Goal: Task Accomplishment & Management: Manage account settings

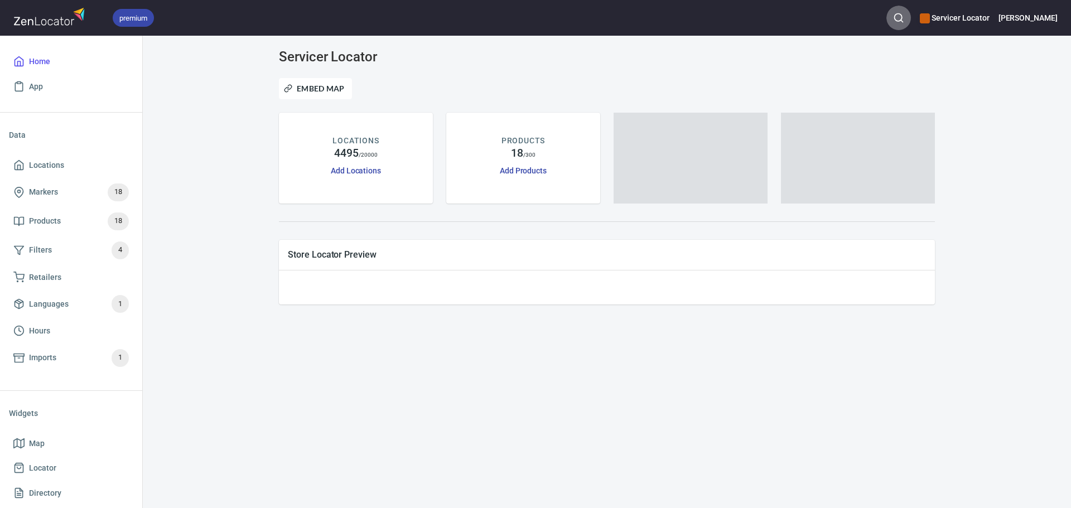
click at [904, 15] on icon "button" at bounding box center [898, 17] width 11 height 11
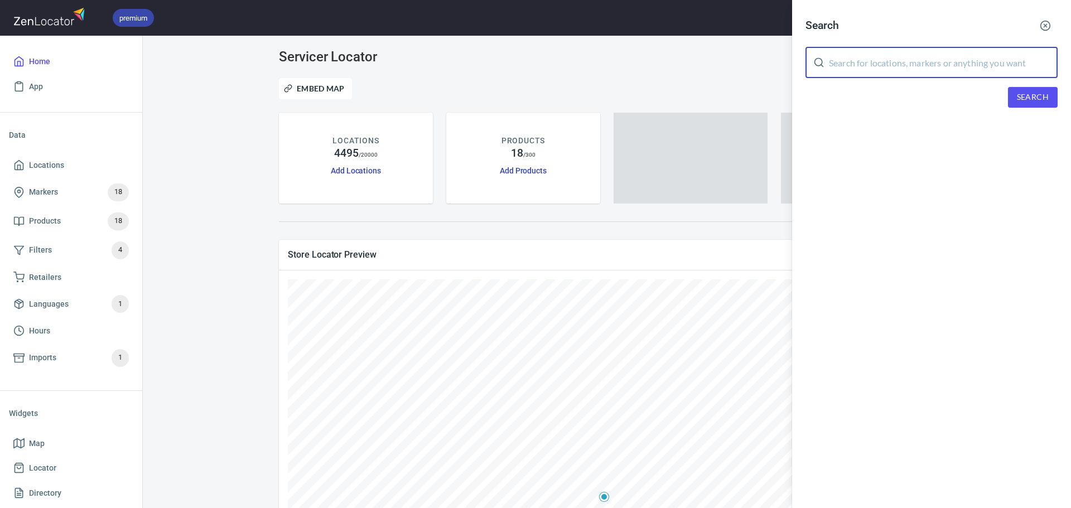
click at [876, 58] on input "text" at bounding box center [943, 62] width 229 height 31
paste input "MEMO'S APPLIANCE"
type input "MEMO'S APPLIANCE"
click at [1038, 105] on button "Search" at bounding box center [1033, 97] width 50 height 21
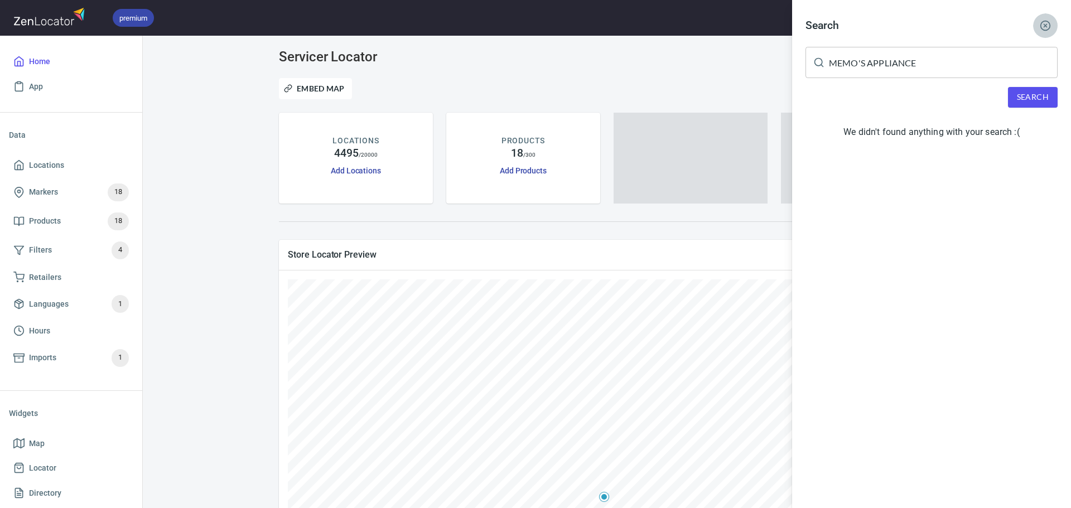
click at [1043, 23] on icon "button" at bounding box center [1044, 25] width 11 height 11
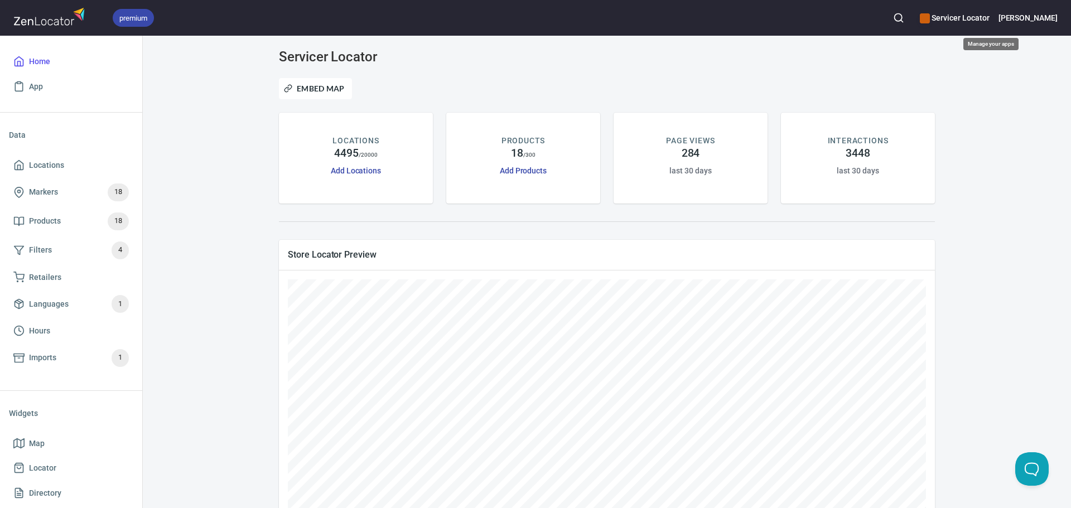
click at [968, 19] on h6 "Servicer Locator" at bounding box center [953, 18] width 69 height 12
click at [943, 72] on li "Manage apps..." at bounding box center [991, 65] width 139 height 20
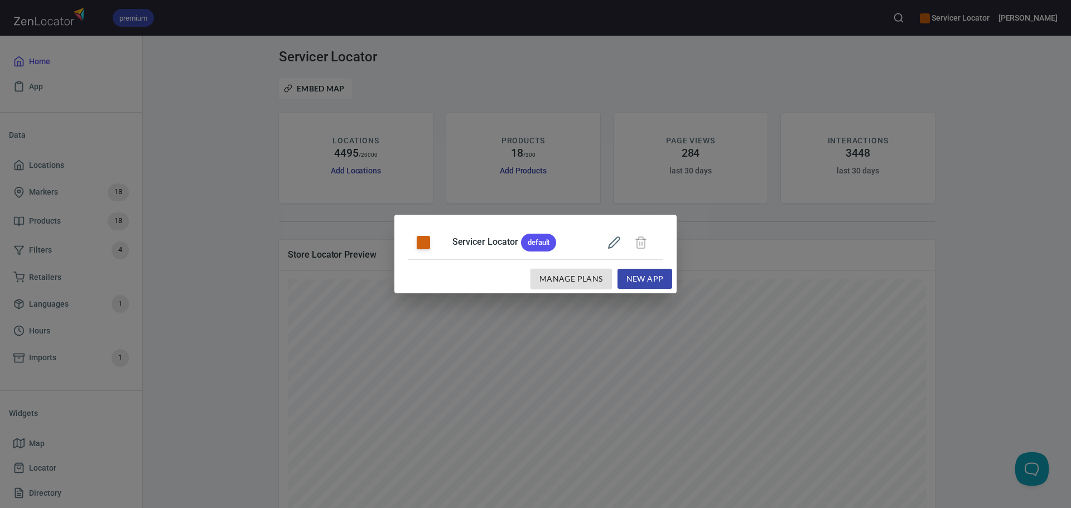
click at [985, 205] on div "Servicer Locator default Manage Plans New App" at bounding box center [535, 254] width 1071 height 508
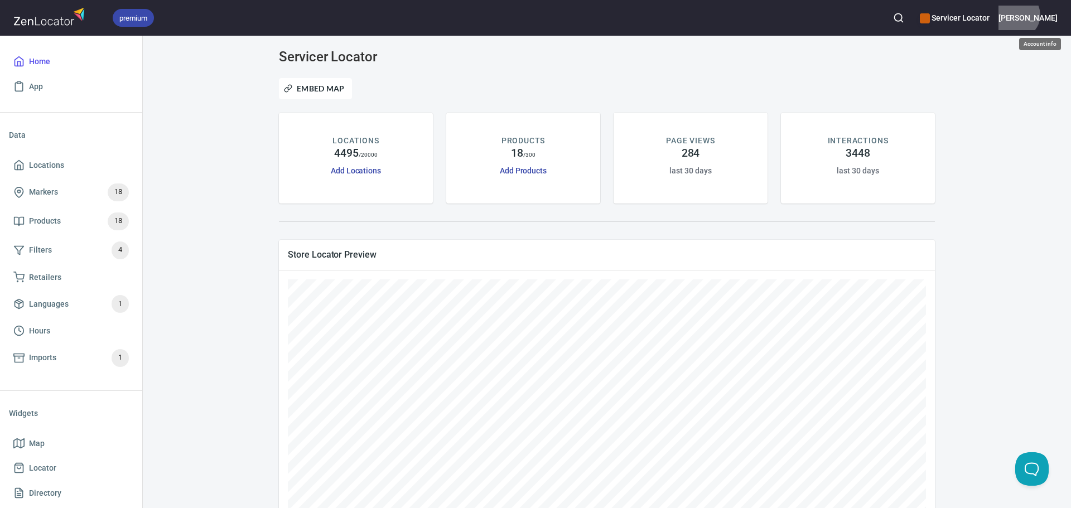
click at [1052, 15] on h6 "[PERSON_NAME]" at bounding box center [1027, 18] width 59 height 12
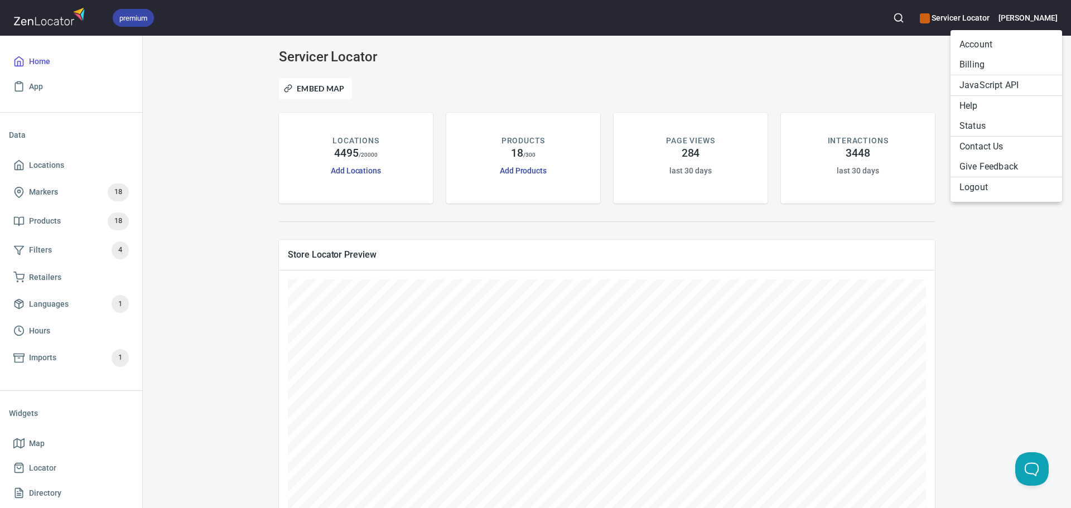
click at [1052, 15] on div at bounding box center [535, 254] width 1071 height 508
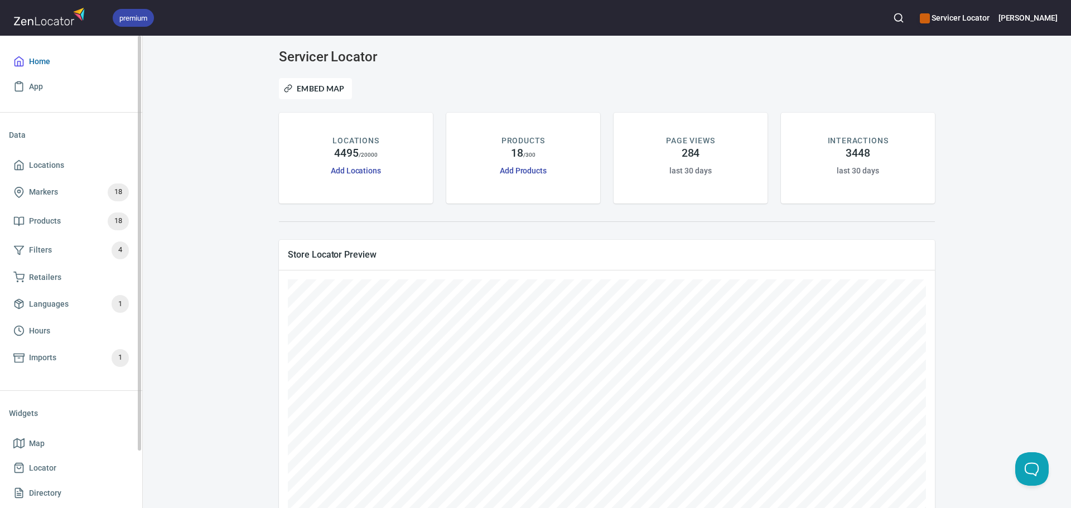
click at [61, 56] on span "Home" at bounding box center [70, 62] width 115 height 14
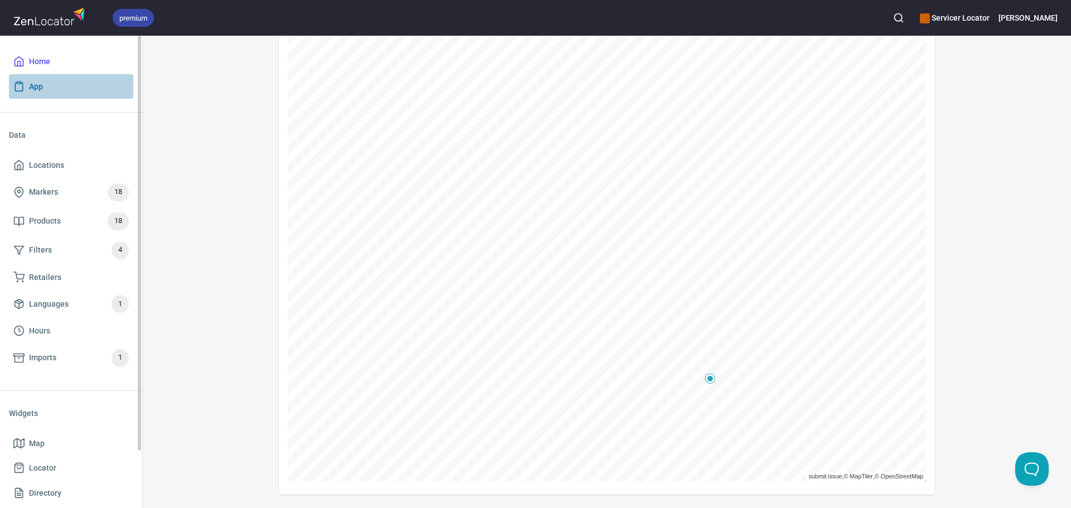
click at [27, 83] on span "App" at bounding box center [70, 87] width 115 height 14
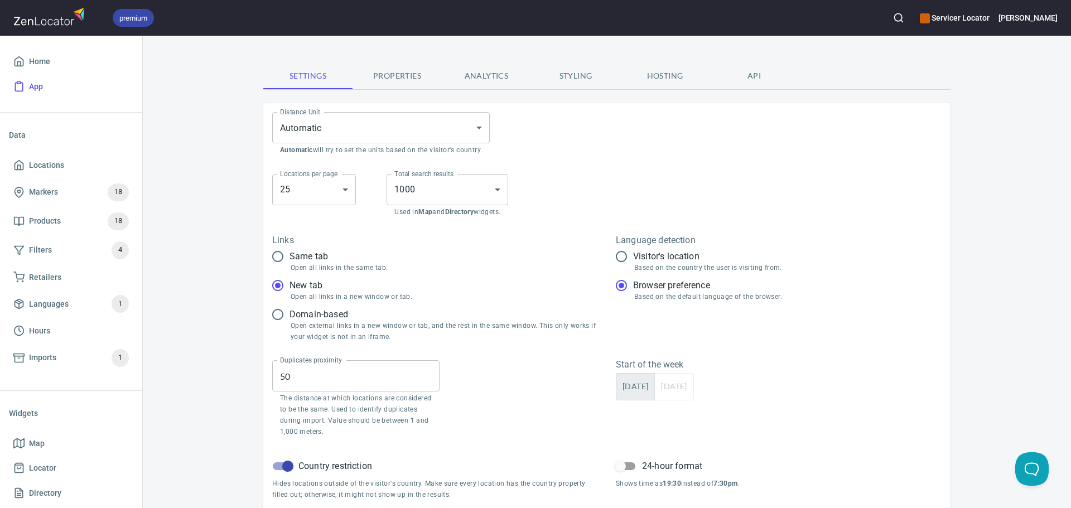
click at [392, 76] on span "Properties" at bounding box center [397, 76] width 76 height 14
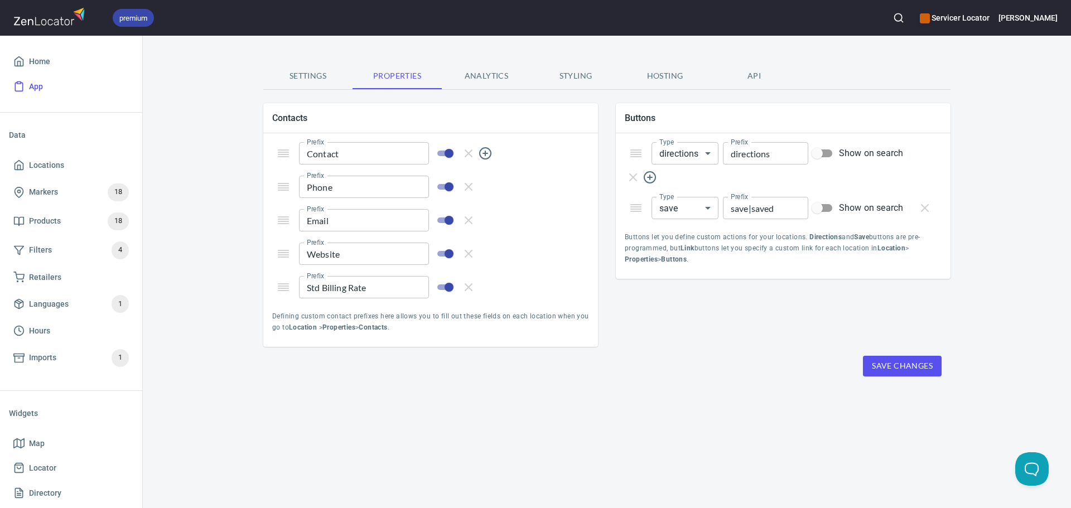
click at [485, 152] on line "button" at bounding box center [485, 153] width 0 height 4
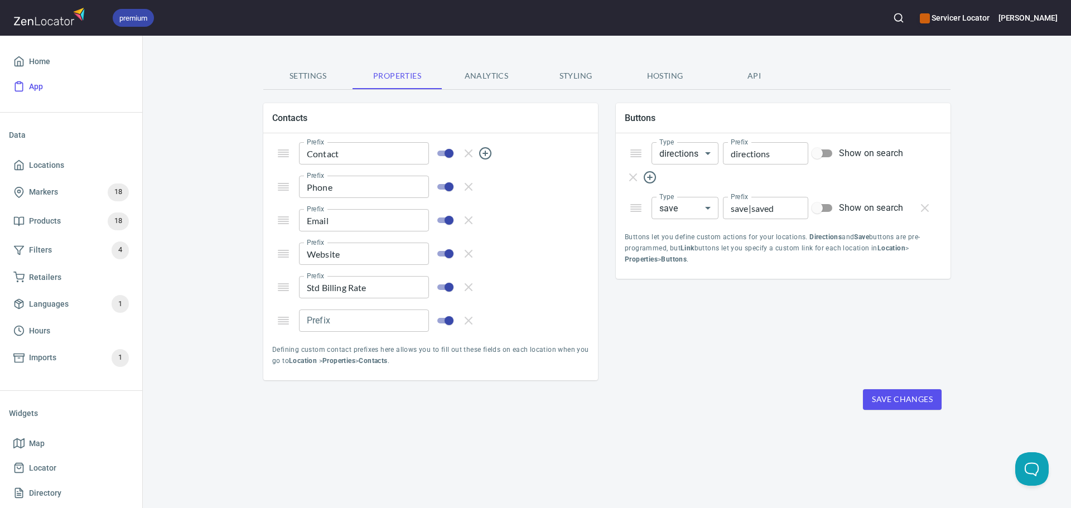
click at [468, 321] on line "button" at bounding box center [468, 320] width 7 height 7
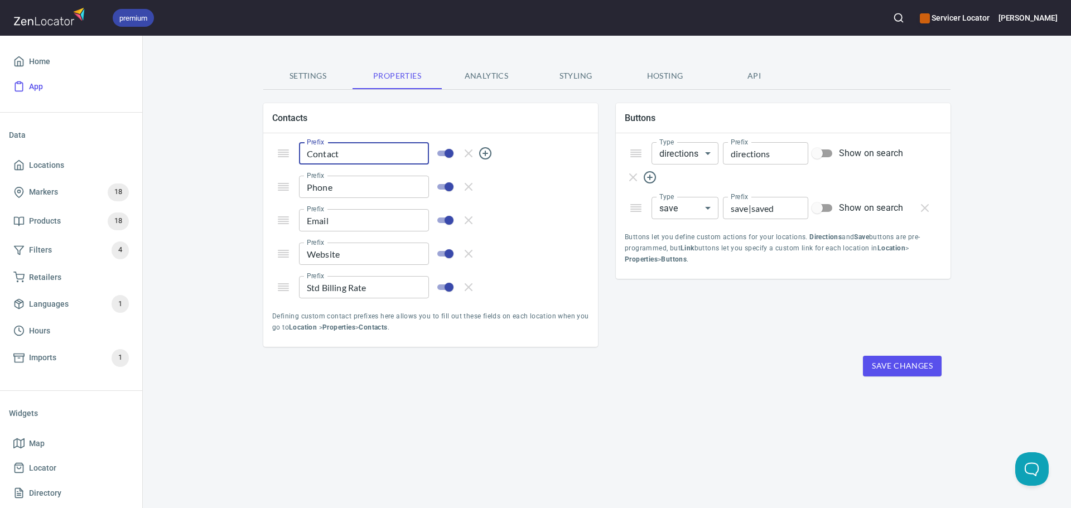
click at [375, 158] on input "Contact" at bounding box center [364, 153] width 130 height 22
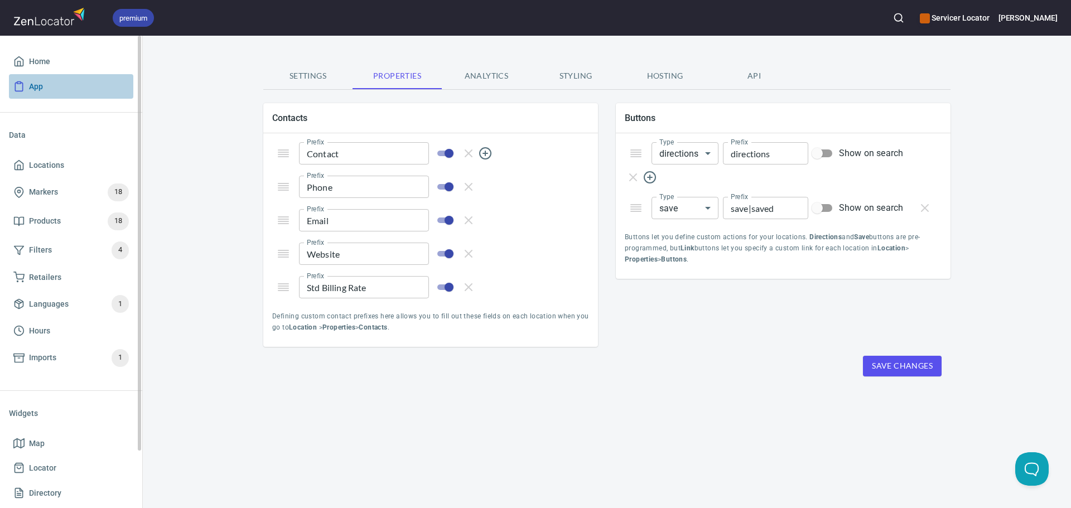
click at [33, 88] on span "App" at bounding box center [36, 87] width 14 height 14
click at [33, 90] on span "App" at bounding box center [36, 87] width 14 height 14
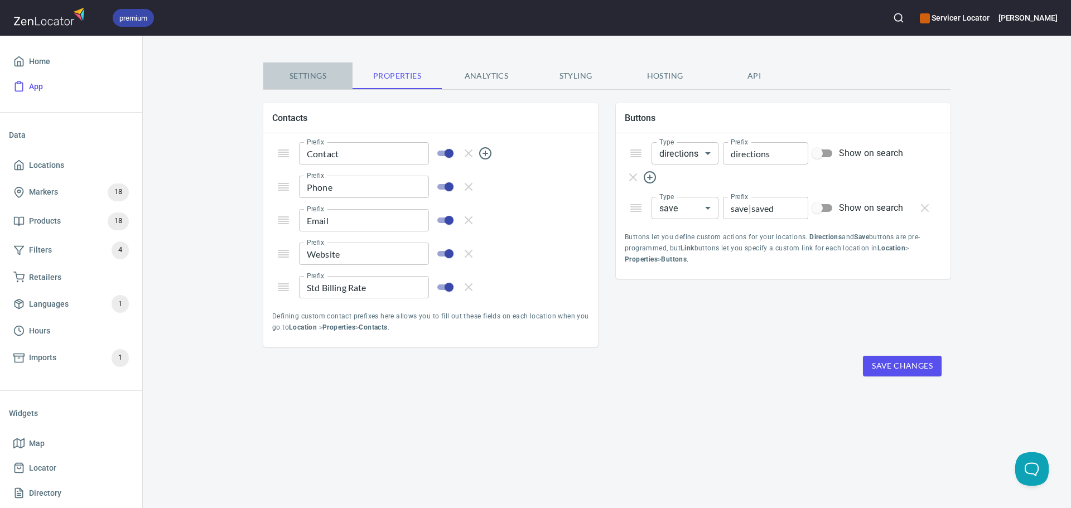
click at [306, 86] on button "Settings" at bounding box center [307, 75] width 89 height 27
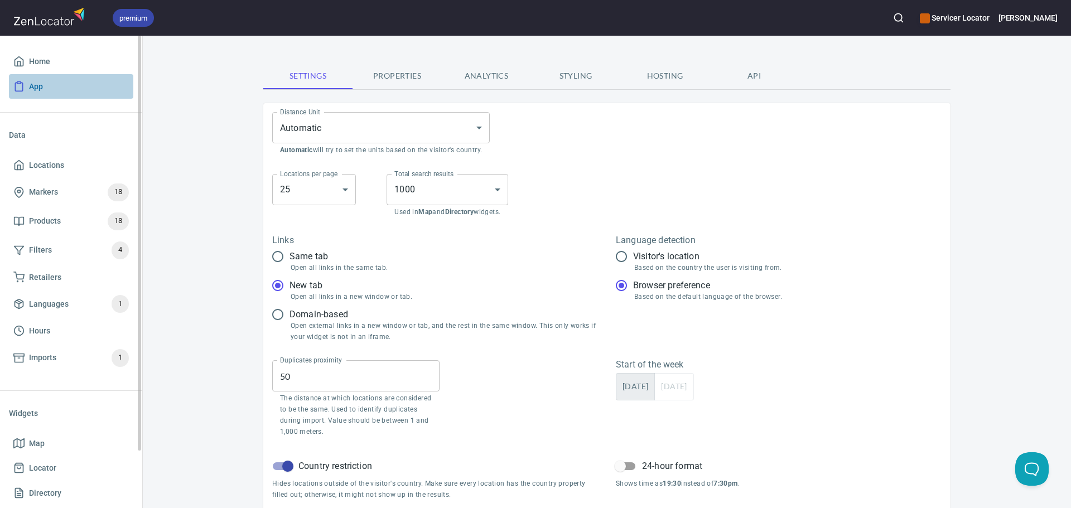
click at [29, 93] on link "App" at bounding box center [71, 86] width 124 height 25
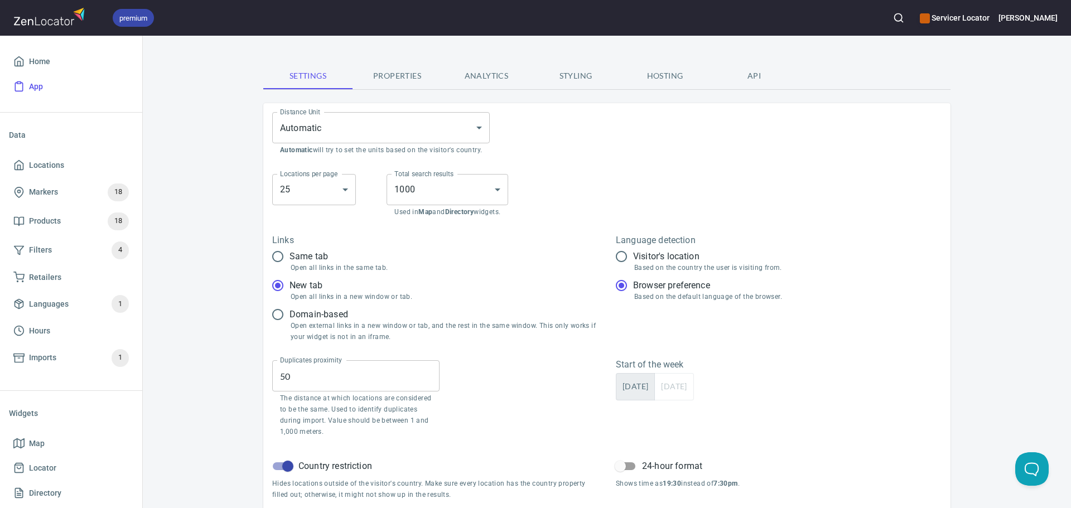
click at [405, 80] on span "Properties" at bounding box center [397, 76] width 76 height 14
